Goal: Information Seeking & Learning: Learn about a topic

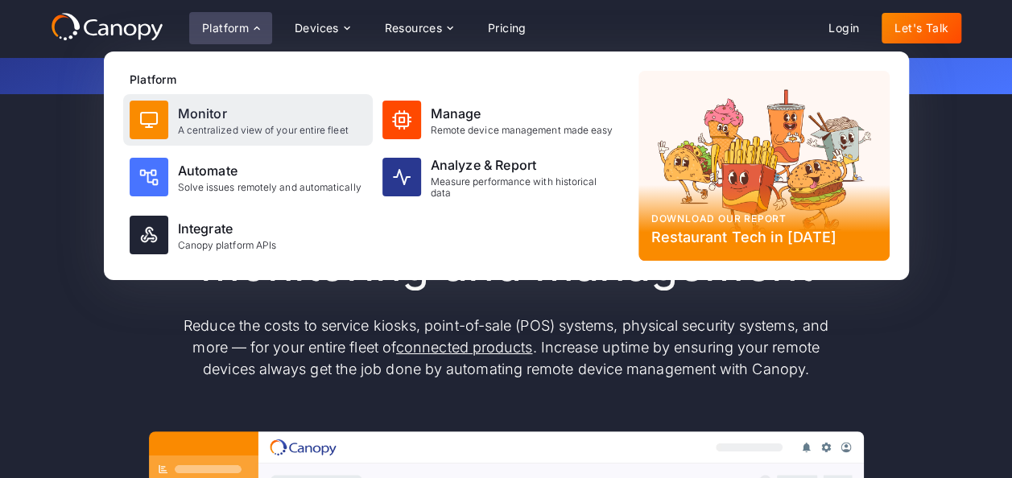
click at [258, 128] on div "A centralized view of your entire fleet" at bounding box center [263, 130] width 171 height 11
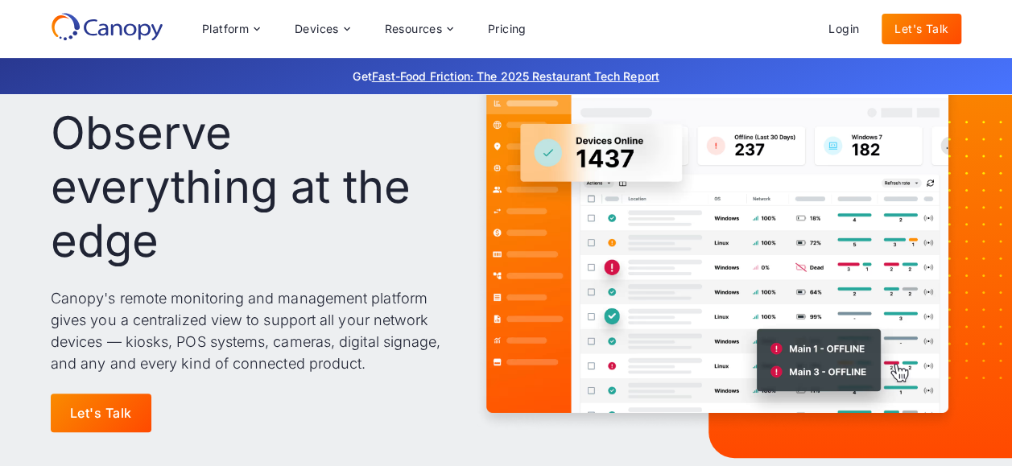
scroll to position [81, 0]
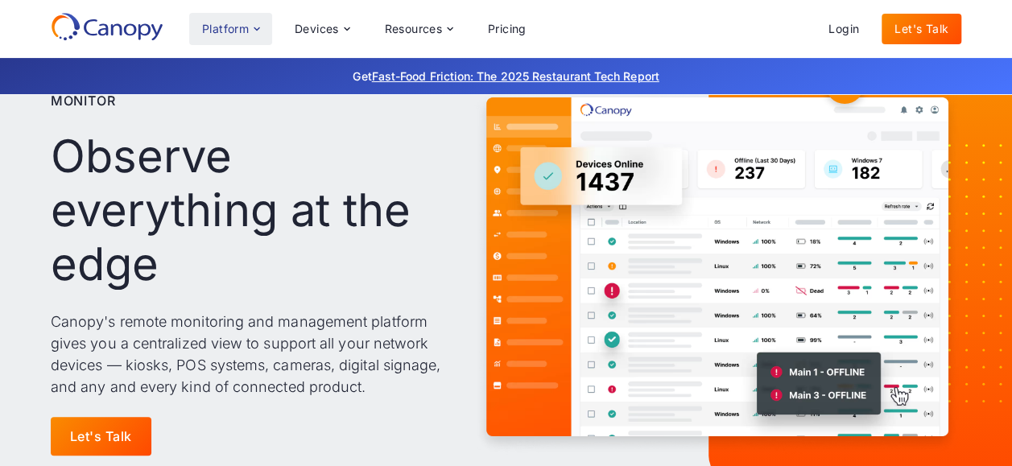
click at [262, 26] on icon at bounding box center [256, 29] width 13 height 13
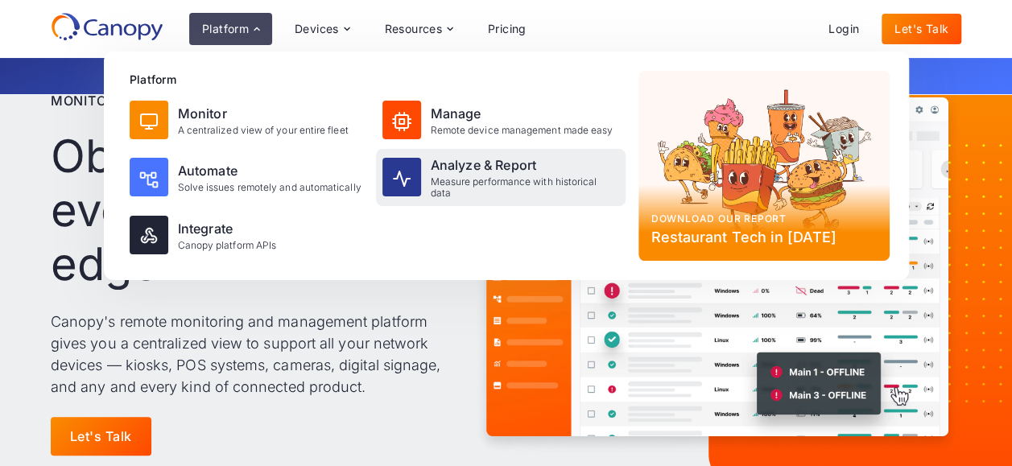
click at [503, 174] on div "Analyze & Report" at bounding box center [525, 164] width 188 height 19
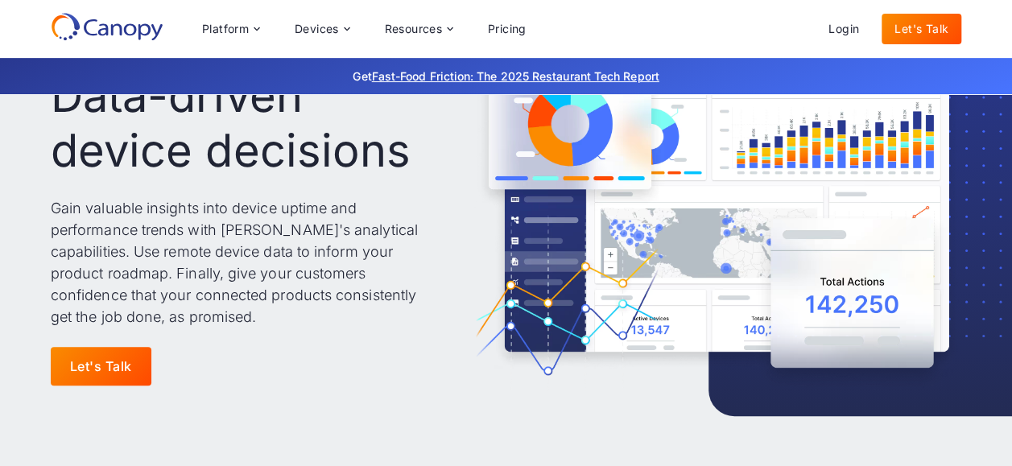
scroll to position [161, 0]
